Goal: Task Accomplishment & Management: Manage account settings

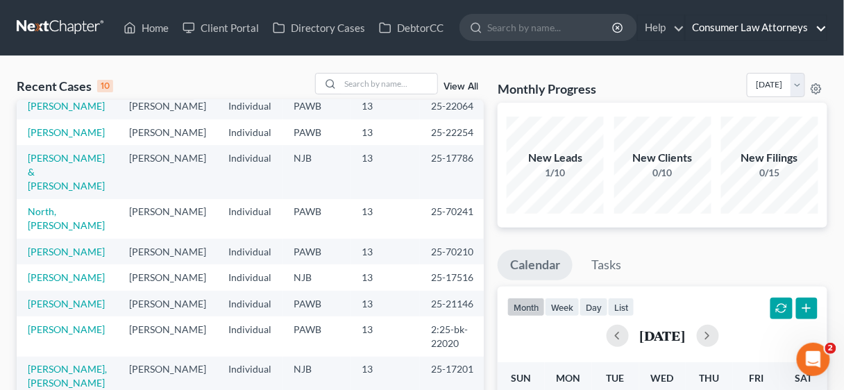
click at [720, 28] on link "Consumer Law Attorneys" at bounding box center [756, 27] width 141 height 25
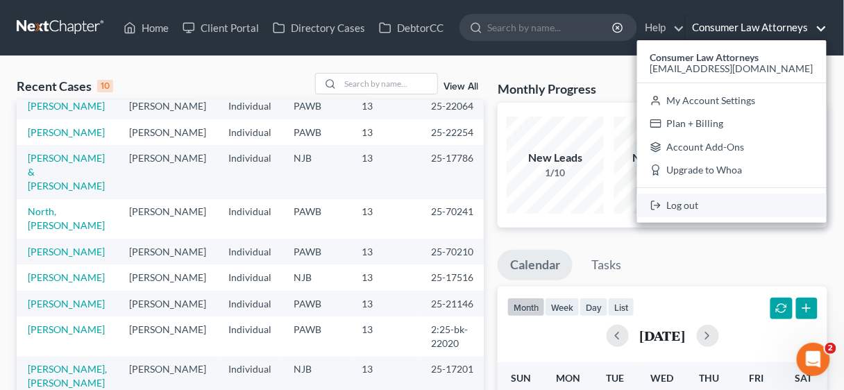
click at [738, 205] on link "Log out" at bounding box center [731, 206] width 189 height 24
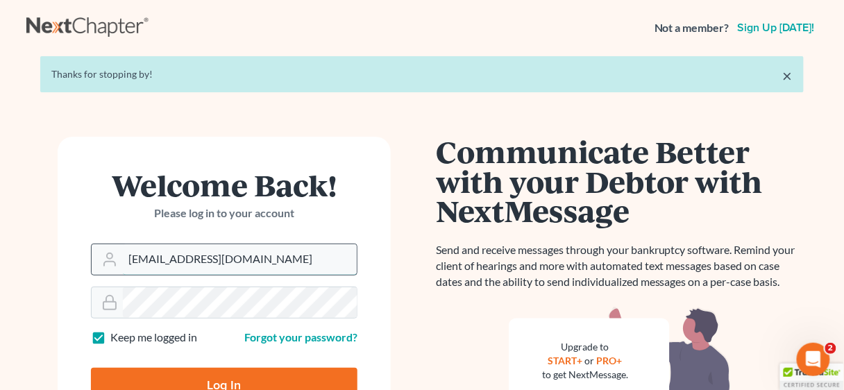
drag, startPoint x: 264, startPoint y: 264, endPoint x: 103, endPoint y: 264, distance: 160.3
click at [103, 264] on div "[EMAIL_ADDRESS][DOMAIN_NAME]" at bounding box center [224, 260] width 267 height 32
type input "[EMAIL_ADDRESS][DOMAIN_NAME]"
click at [219, 387] on input "Log In" at bounding box center [224, 385] width 267 height 35
type input "Thinking..."
